Goal: Information Seeking & Learning: Learn about a topic

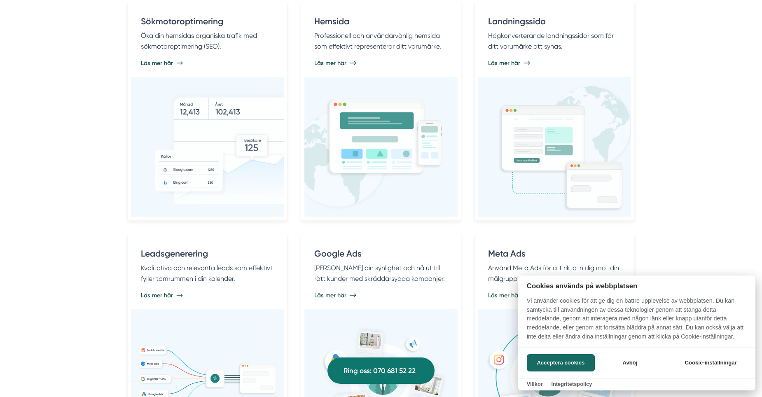
scroll to position [566, 0]
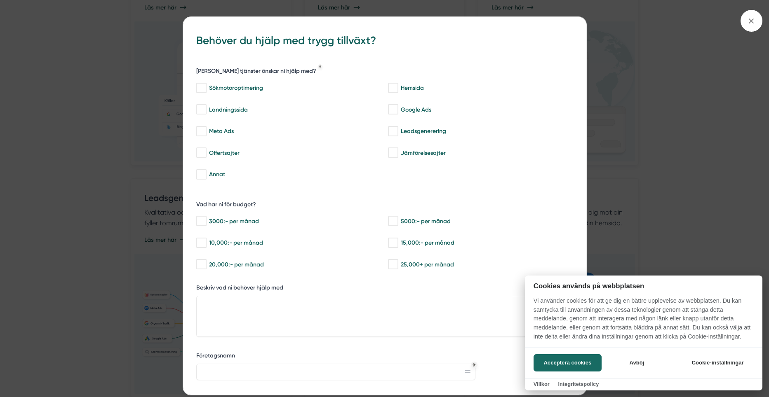
click at [138, 174] on div at bounding box center [384, 198] width 769 height 397
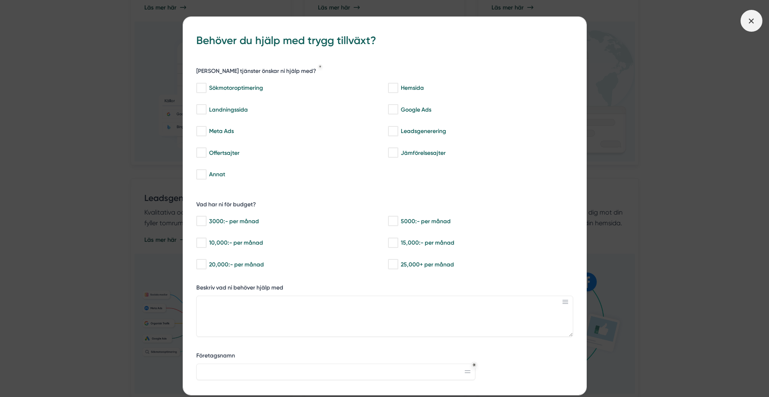
click at [750, 16] on span at bounding box center [751, 21] width 22 height 22
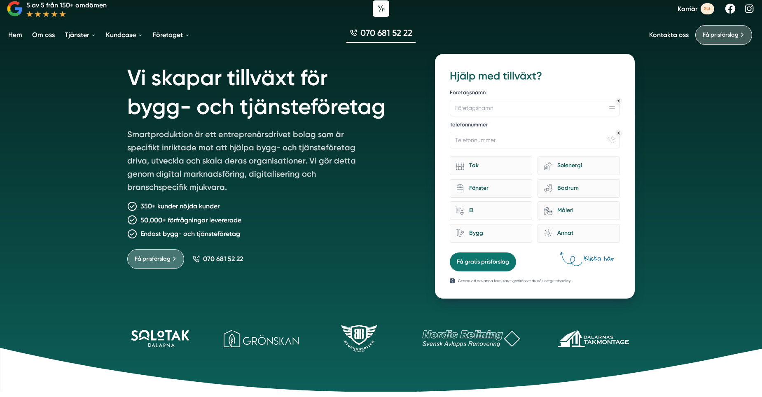
scroll to position [0, 0]
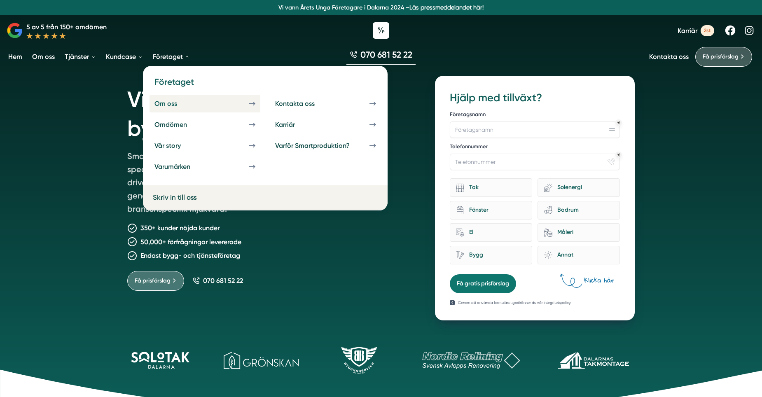
click at [161, 104] on div "Om oss" at bounding box center [176, 104] width 42 height 8
